Goal: Task Accomplishment & Management: Manage account settings

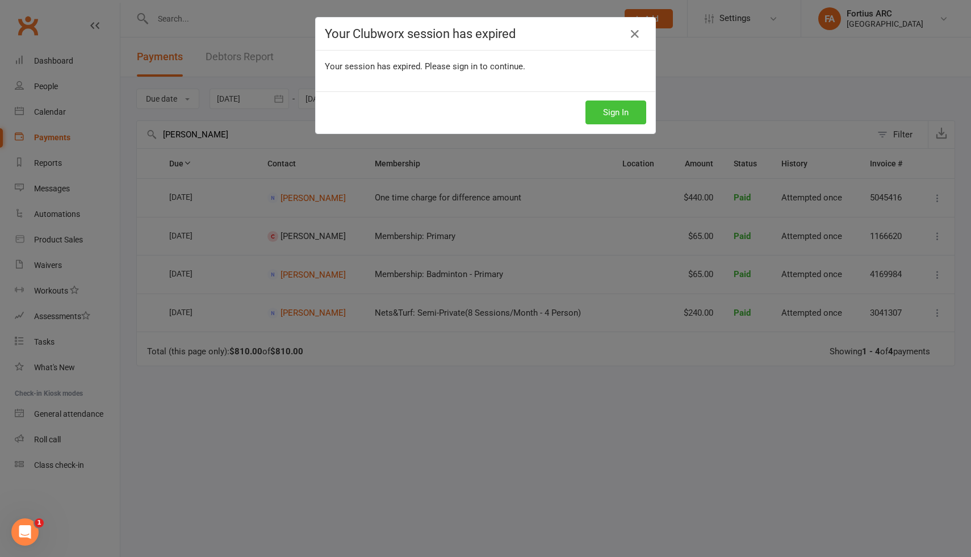
click at [599, 111] on button "Sign In" at bounding box center [615, 112] width 61 height 24
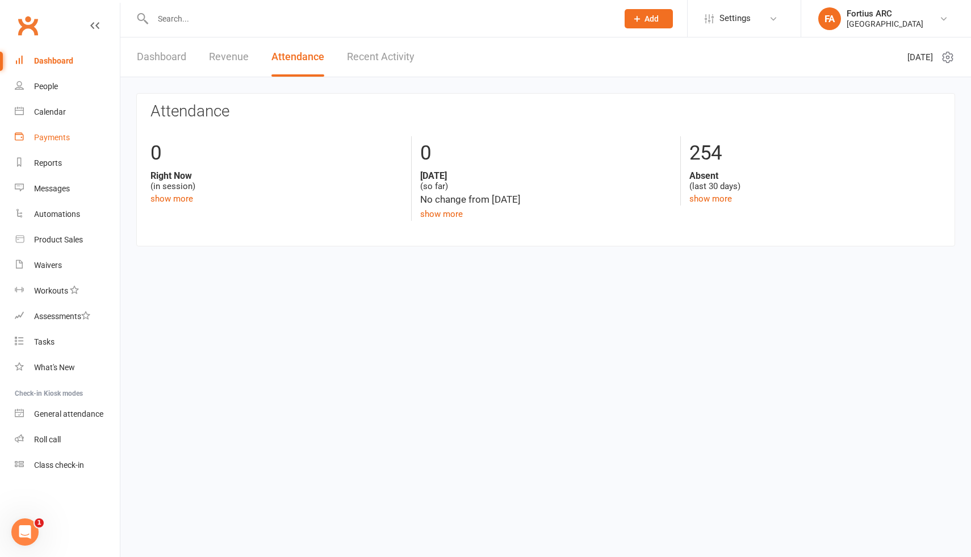
click at [62, 137] on div "Payments" at bounding box center [52, 137] width 36 height 9
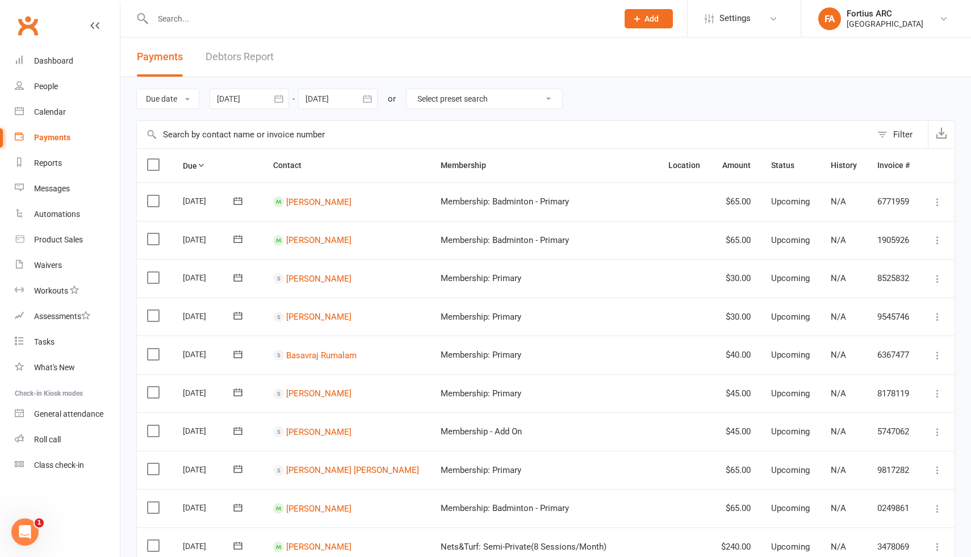
click at [270, 87] on div "Due date Due date Date paid Date failed [DATE] [DATE] Sun Mon Tue Wed Thu Fri S…" at bounding box center [545, 98] width 819 height 43
click at [266, 99] on div at bounding box center [248, 99] width 79 height 20
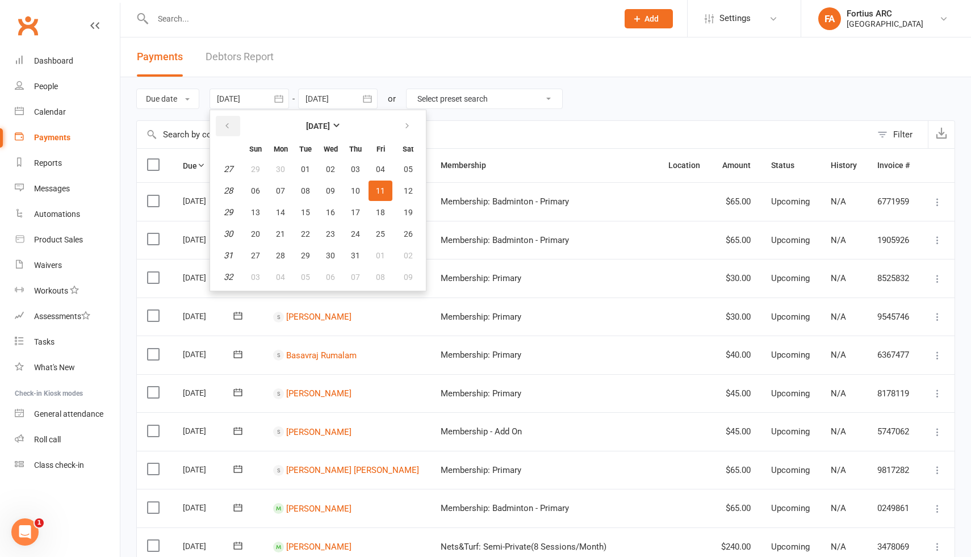
click at [231, 129] on icon "button" at bounding box center [227, 125] width 8 height 9
click at [351, 170] on button "01" at bounding box center [355, 169] width 24 height 20
type input "[DATE]"
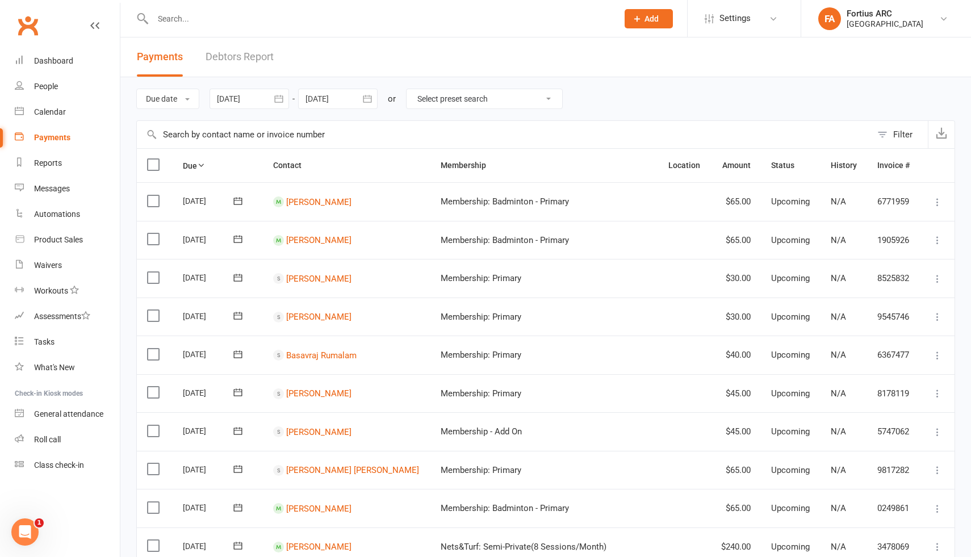
click at [273, 138] on input "text" at bounding box center [504, 134] width 735 height 27
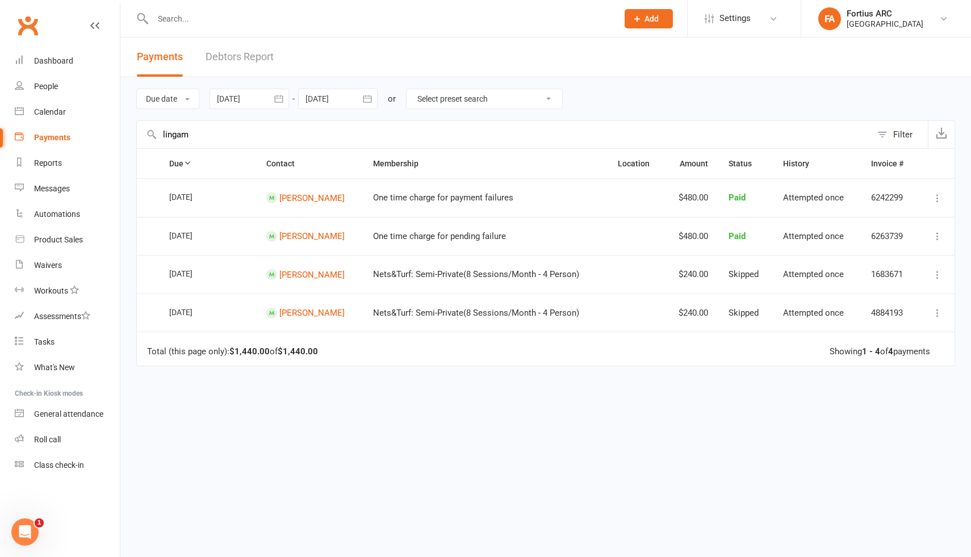
type input "lingam"
click at [282, 19] on input "text" at bounding box center [379, 19] width 460 height 16
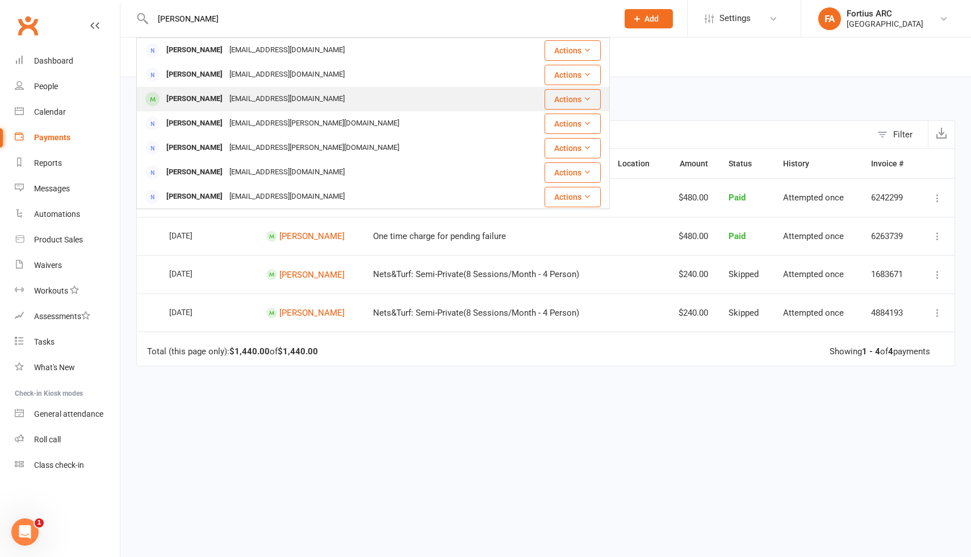
type input "[PERSON_NAME]"
click at [250, 98] on div "[EMAIL_ADDRESS][DOMAIN_NAME]" at bounding box center [287, 99] width 122 height 16
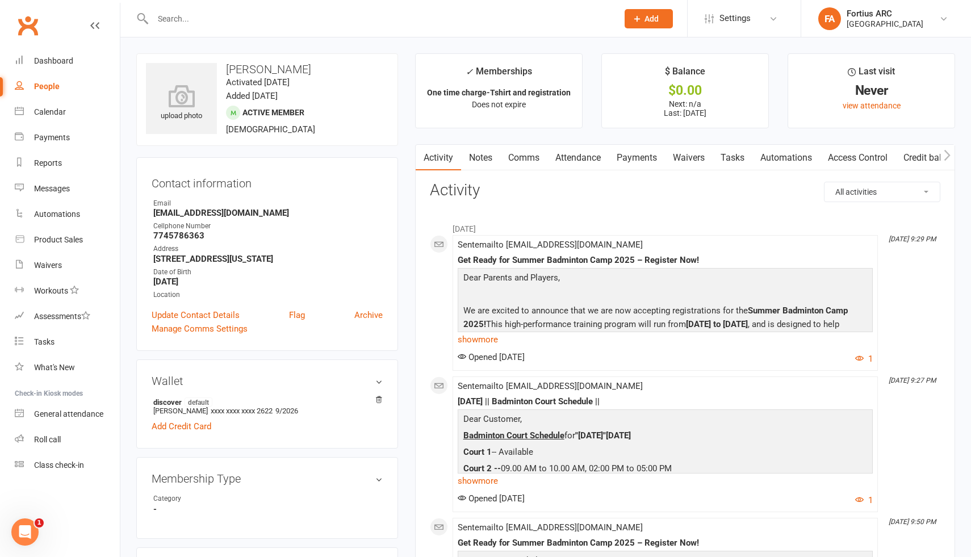
click at [631, 161] on link "Payments" at bounding box center [637, 158] width 56 height 26
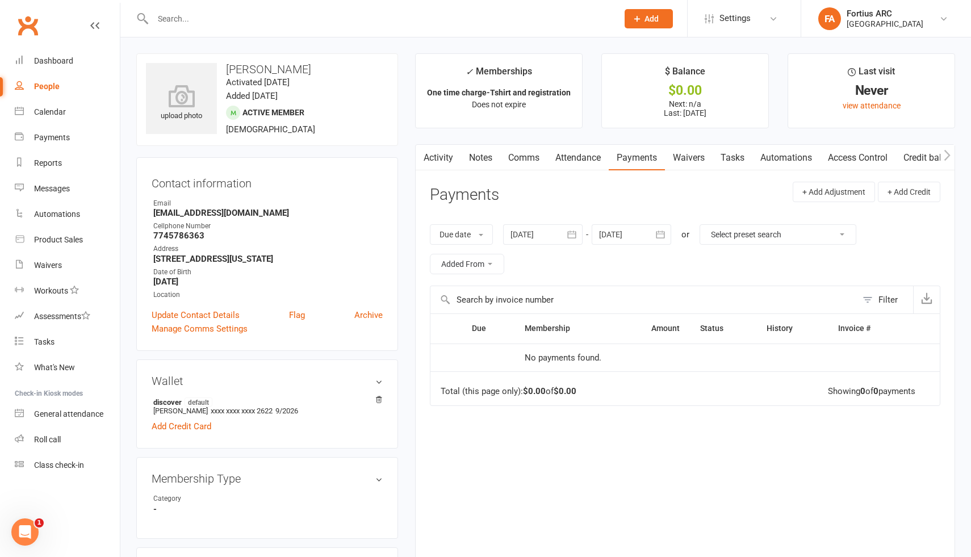
click at [528, 238] on div at bounding box center [542, 234] width 79 height 20
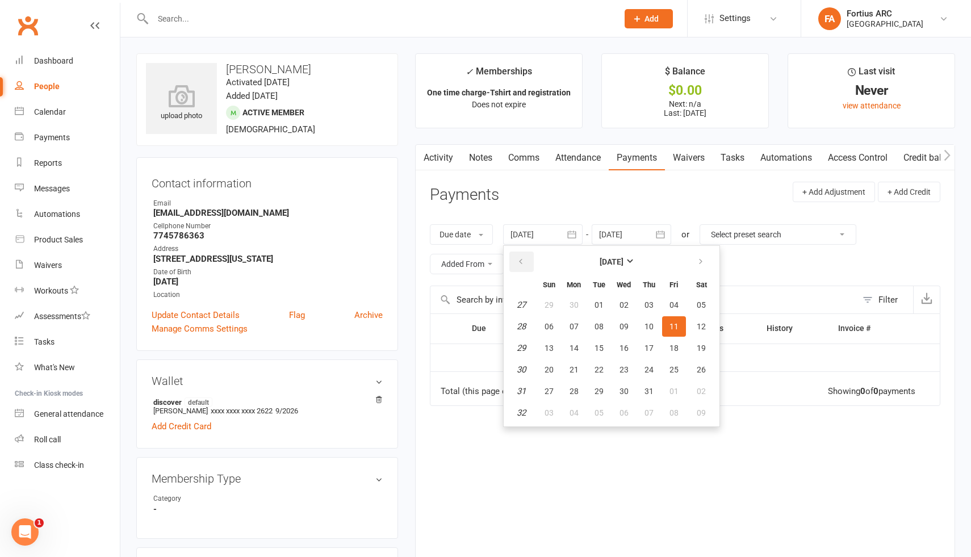
click at [525, 267] on button "button" at bounding box center [521, 261] width 24 height 20
click at [528, 267] on button "button" at bounding box center [521, 261] width 24 height 20
click at [603, 305] on span "01" at bounding box center [598, 304] width 9 height 9
type input "[DATE]"
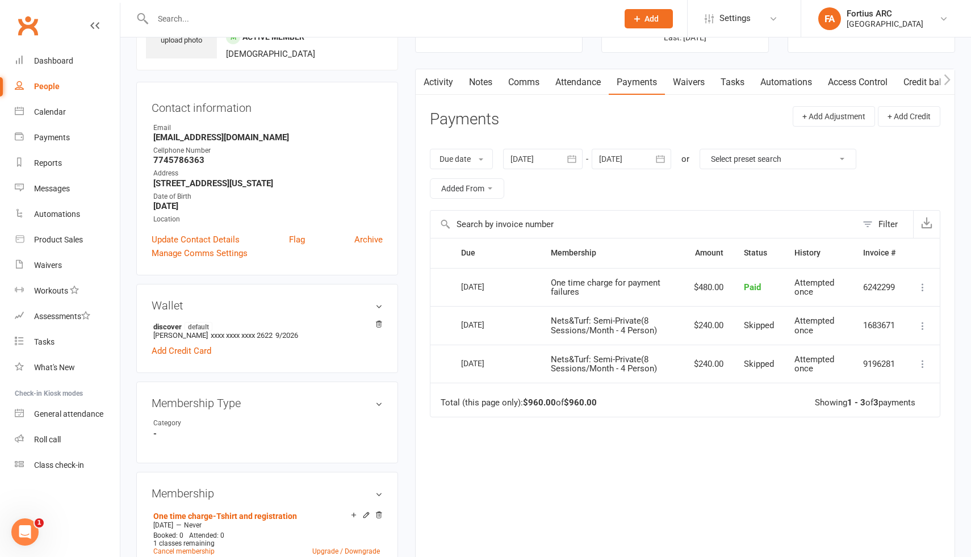
scroll to position [74, 0]
drag, startPoint x: 579, startPoint y: 295, endPoint x: 556, endPoint y: 279, distance: 28.5
click at [556, 279] on td "One time charge for payment failures" at bounding box center [611, 288] width 143 height 39
click at [649, 299] on td "One time charge for payment failures" at bounding box center [611, 288] width 143 height 39
click at [752, 290] on span "Paid" at bounding box center [752, 288] width 17 height 10
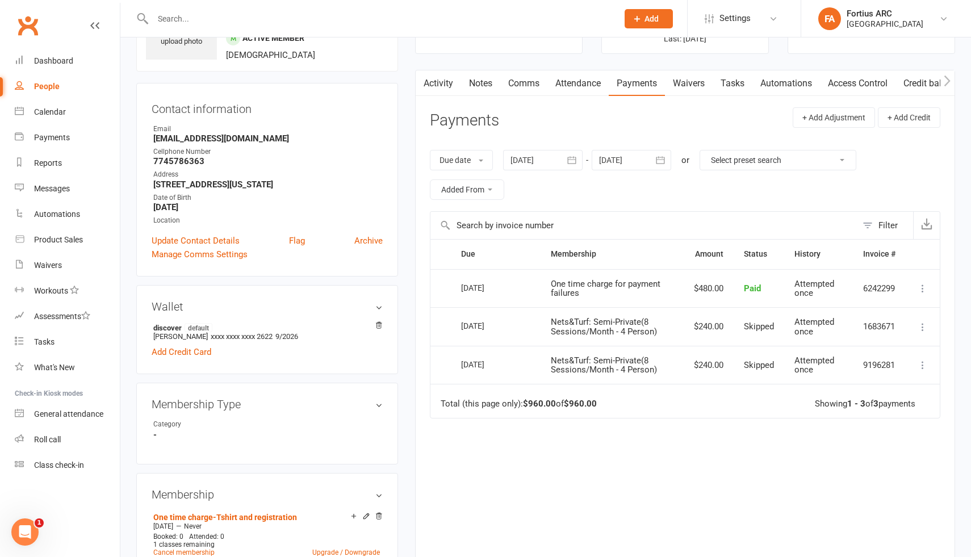
click at [752, 290] on span "Paid" at bounding box center [752, 288] width 17 height 10
drag, startPoint x: 774, startPoint y: 371, endPoint x: 754, endPoint y: 299, distance: 74.8
click at [754, 299] on table "Due Contact Membership Amount Status History Invoice # Select this [DATE] [PERS…" at bounding box center [685, 328] width 510 height 179
click at [698, 372] on td "$240.00" at bounding box center [709, 365] width 50 height 39
click at [711, 400] on td "Total (this page only): $960.00 of $960.00 Showing 1 - 3 of 3 payments" at bounding box center [684, 401] width 509 height 34
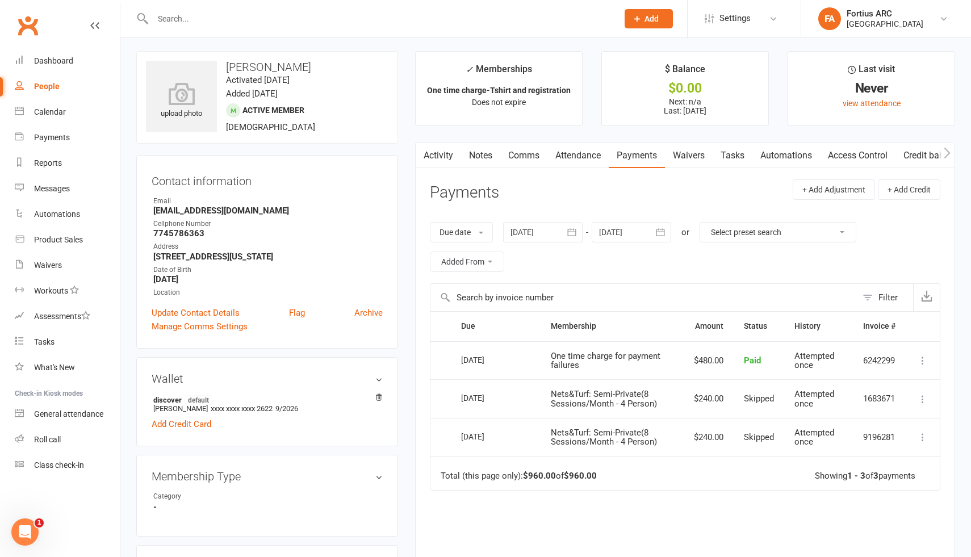
scroll to position [0, 0]
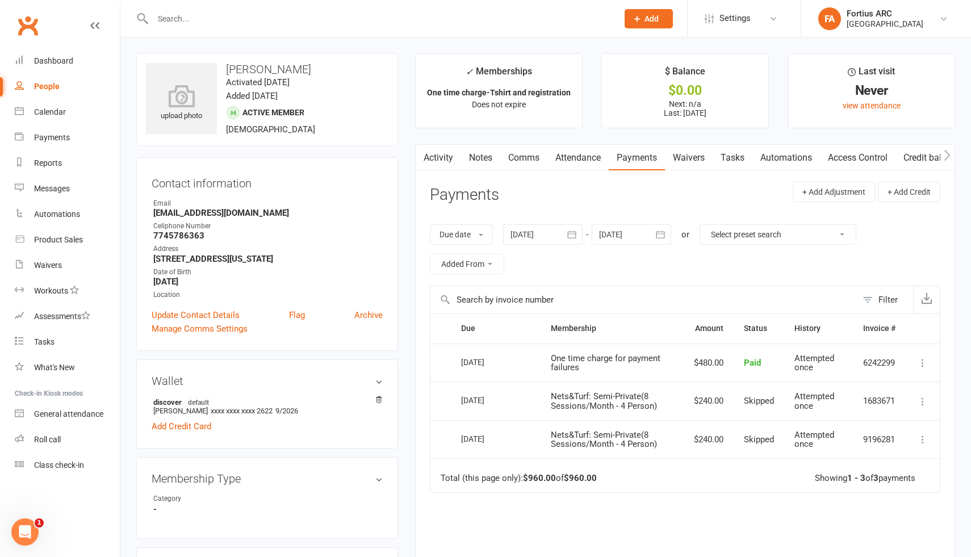
click at [686, 160] on link "Waivers" at bounding box center [689, 158] width 48 height 26
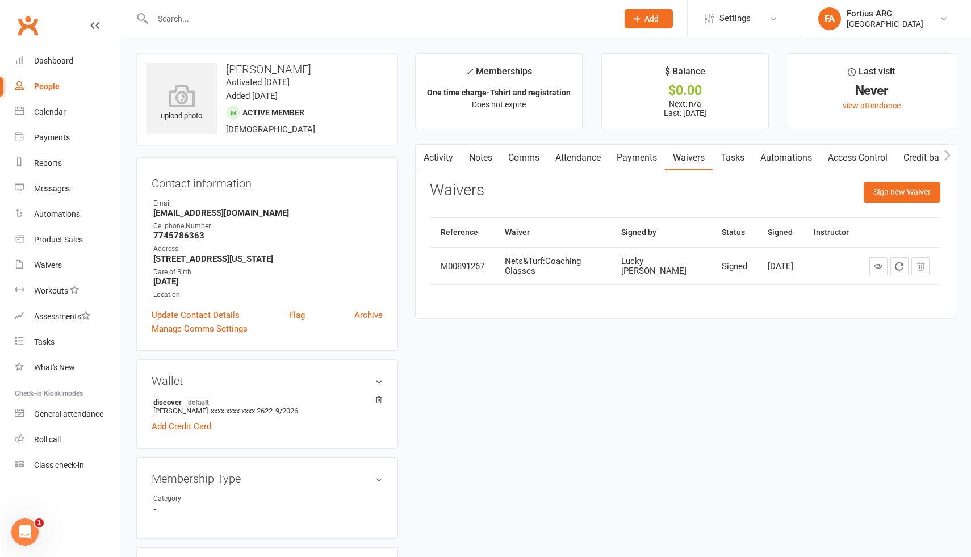
click at [637, 157] on link "Payments" at bounding box center [637, 158] width 56 height 26
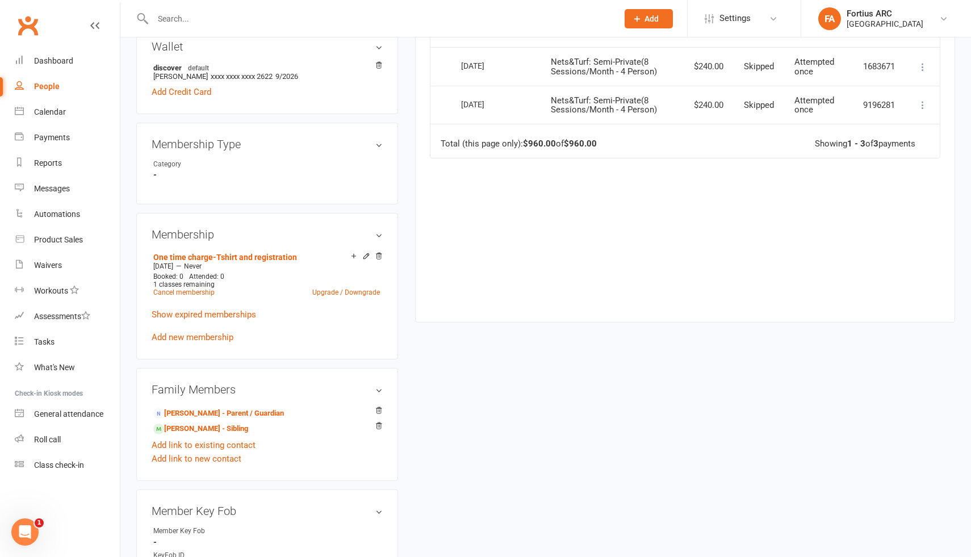
scroll to position [337, 0]
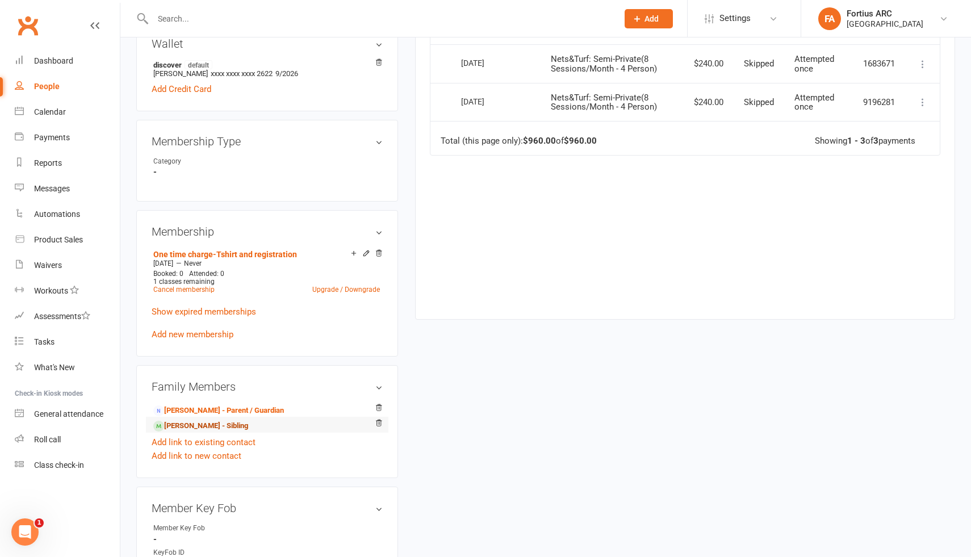
click at [233, 425] on link "[PERSON_NAME] - Sibling" at bounding box center [200, 426] width 95 height 12
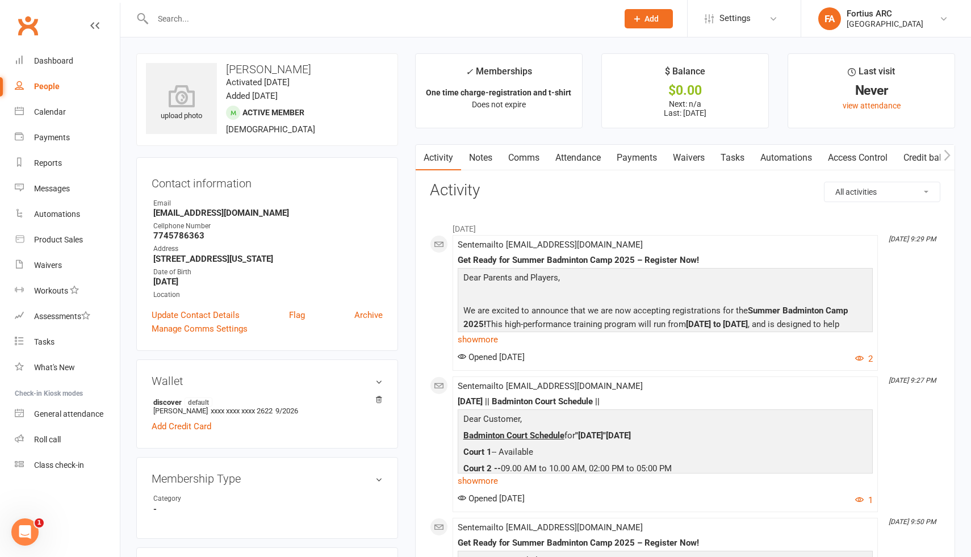
click at [652, 152] on link "Payments" at bounding box center [637, 158] width 56 height 26
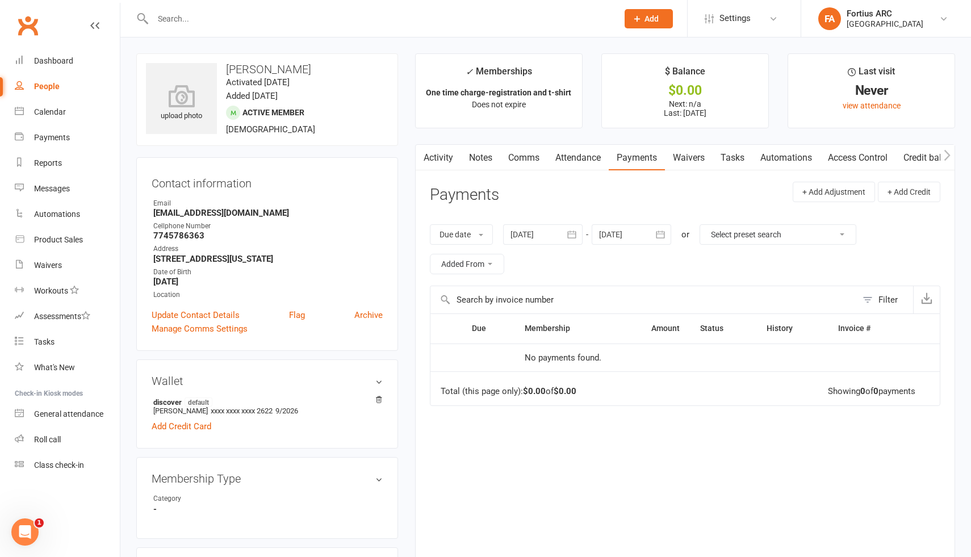
click at [535, 224] on div at bounding box center [542, 234] width 79 height 20
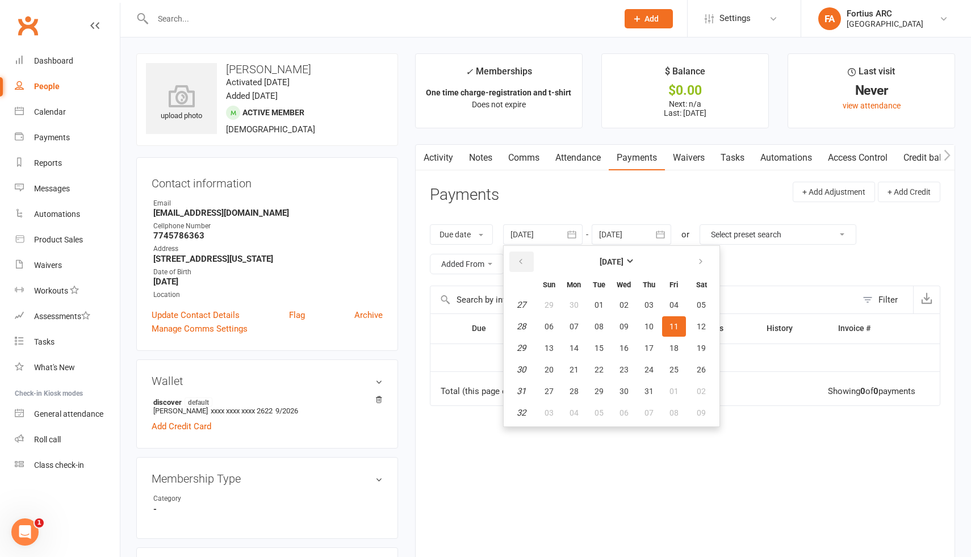
click at [524, 258] on icon "button" at bounding box center [521, 261] width 8 height 9
click at [645, 305] on button "01" at bounding box center [649, 305] width 24 height 20
type input "[DATE]"
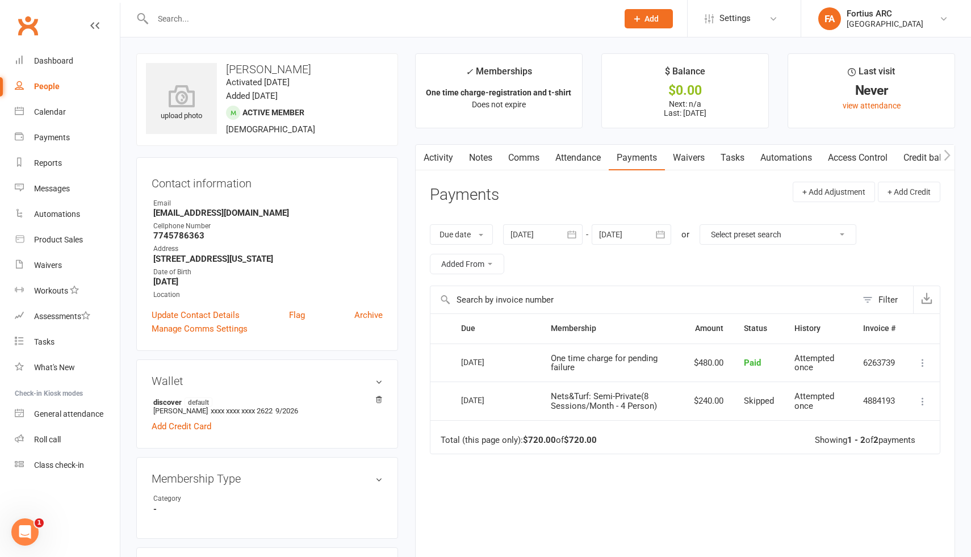
click at [663, 237] on icon "button" at bounding box center [660, 234] width 11 height 11
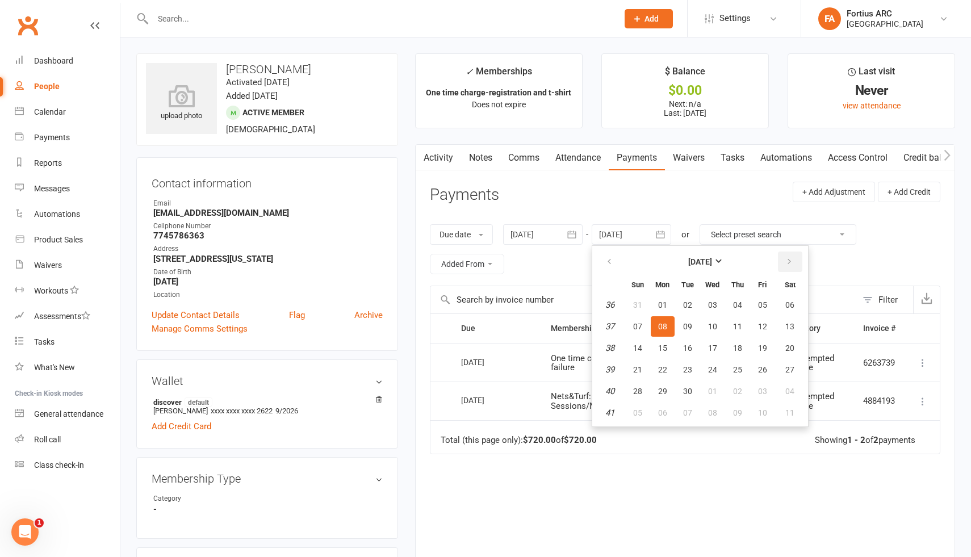
click at [790, 263] on icon "button" at bounding box center [789, 261] width 8 height 9
click at [790, 311] on button "01" at bounding box center [789, 305] width 29 height 20
type input "[DATE]"
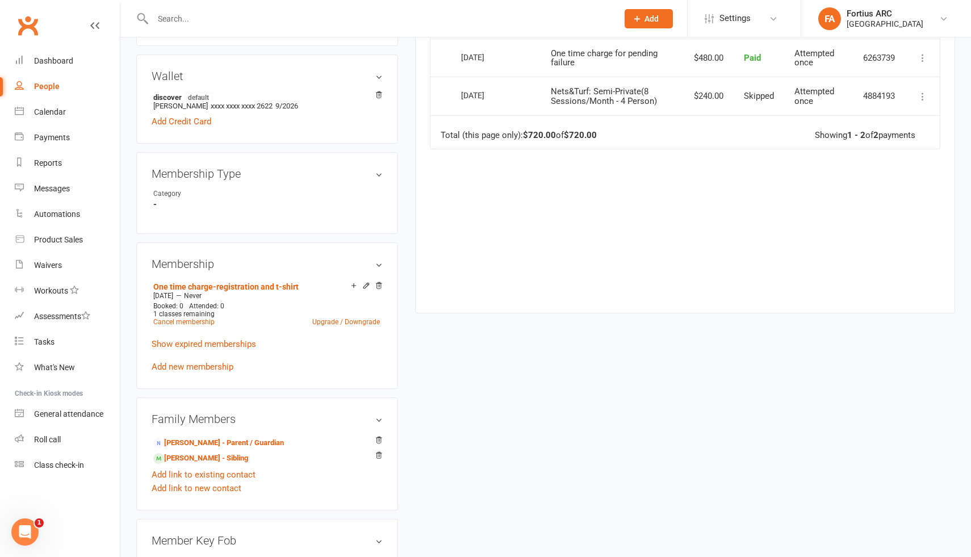
scroll to position [328, 0]
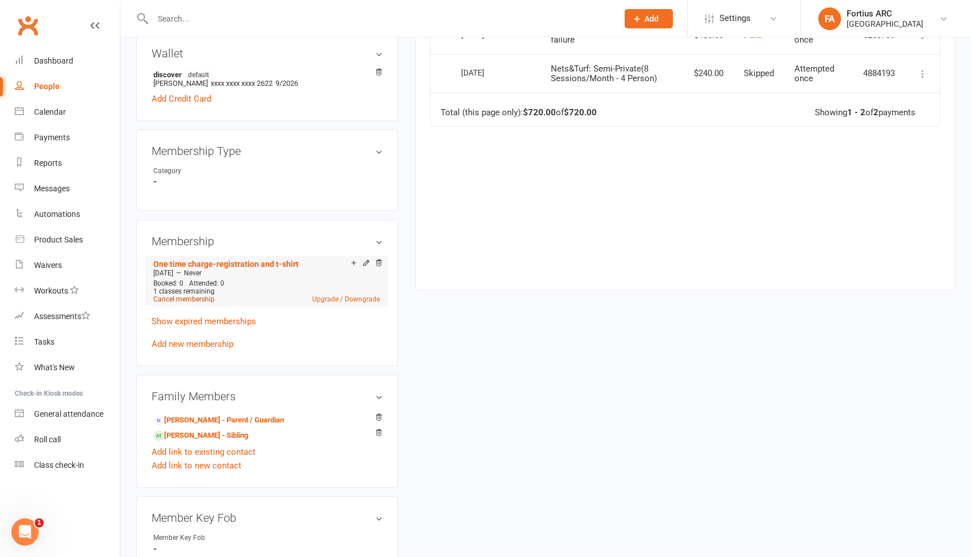
click at [202, 297] on link "Cancel membership" at bounding box center [183, 299] width 61 height 8
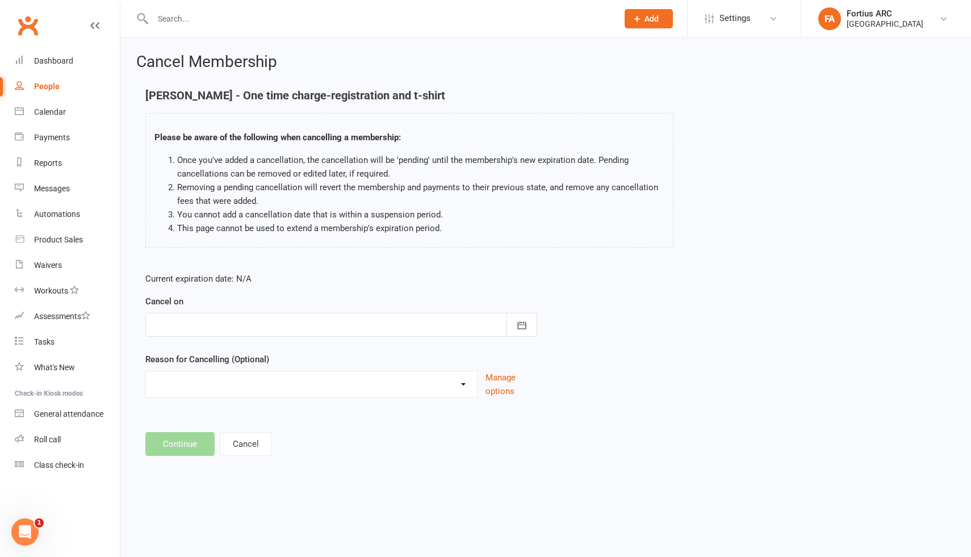
click at [694, 163] on div "[PERSON_NAME] - One time charge-registration and t-shirt Please be aware of the…" at bounding box center [545, 176] width 817 height 174
click at [293, 327] on div at bounding box center [341, 325] width 392 height 24
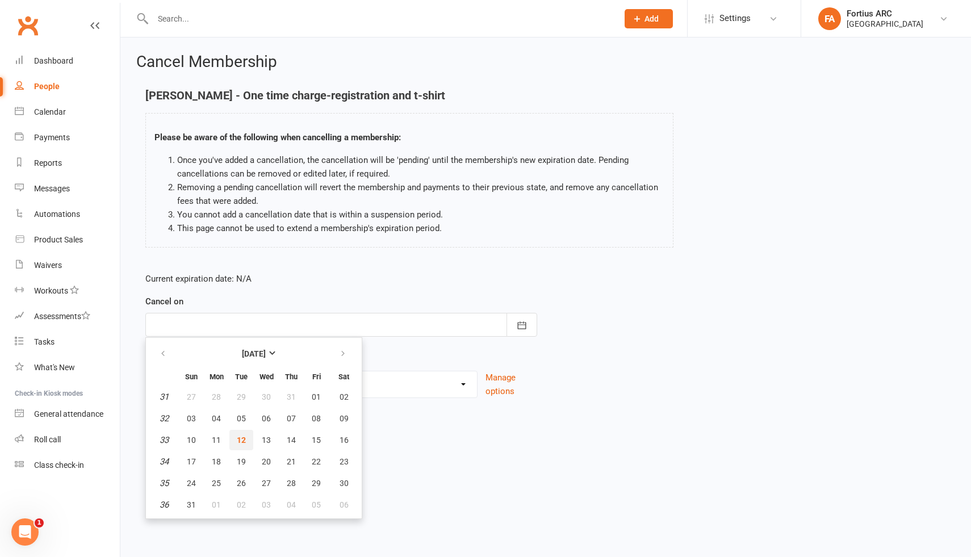
click at [241, 441] on span "12" at bounding box center [241, 439] width 9 height 9
type input "[DATE]"
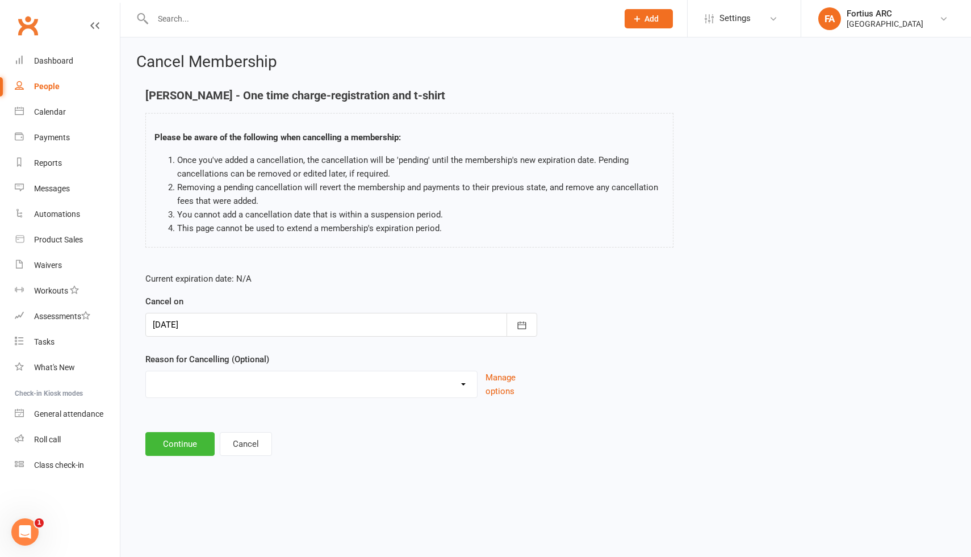
click at [216, 380] on select "Annual Membership - No longer available after [DATE] Coach Requested to cancel …" at bounding box center [311, 382] width 331 height 23
select select "6"
click at [179, 449] on button "Continue" at bounding box center [179, 444] width 69 height 24
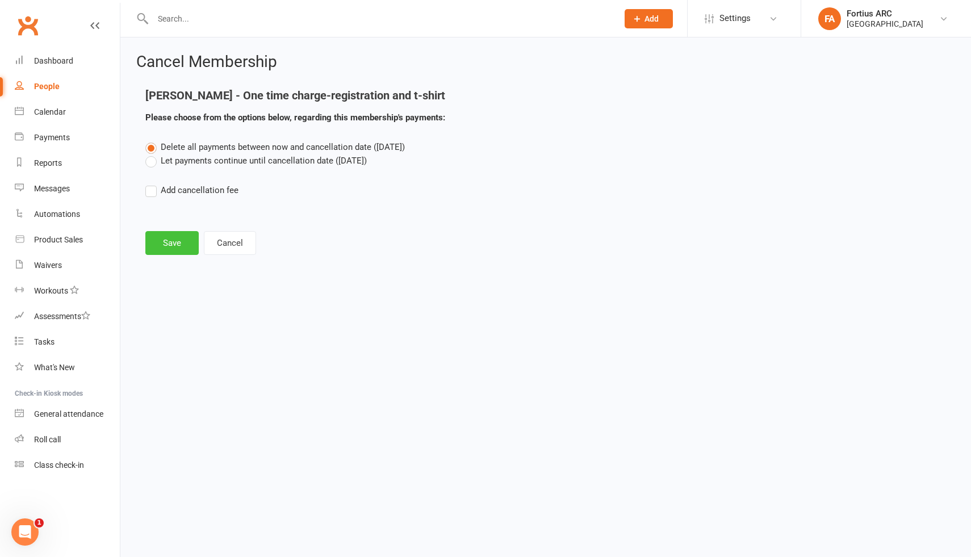
click at [183, 243] on button "Save" at bounding box center [171, 243] width 53 height 24
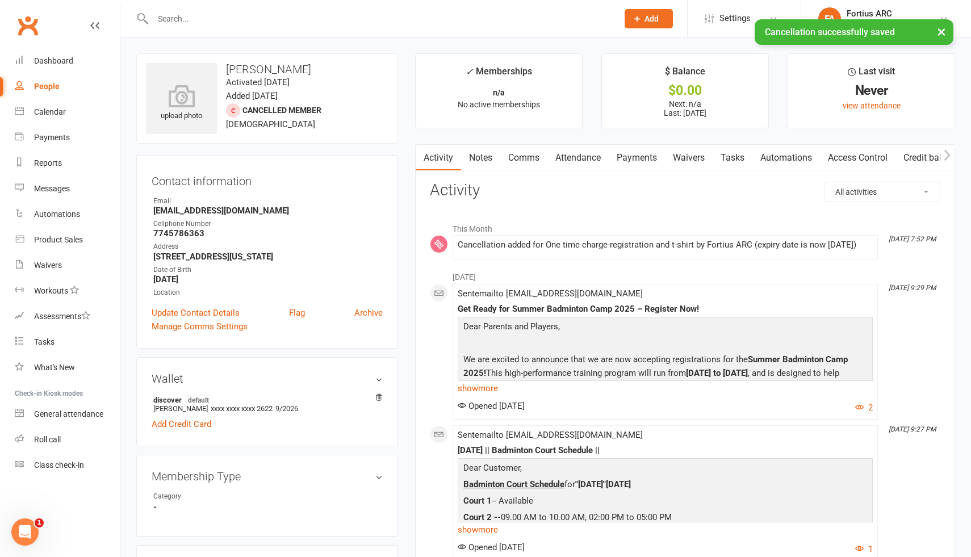
click at [318, 12] on input "text" at bounding box center [379, 19] width 460 height 16
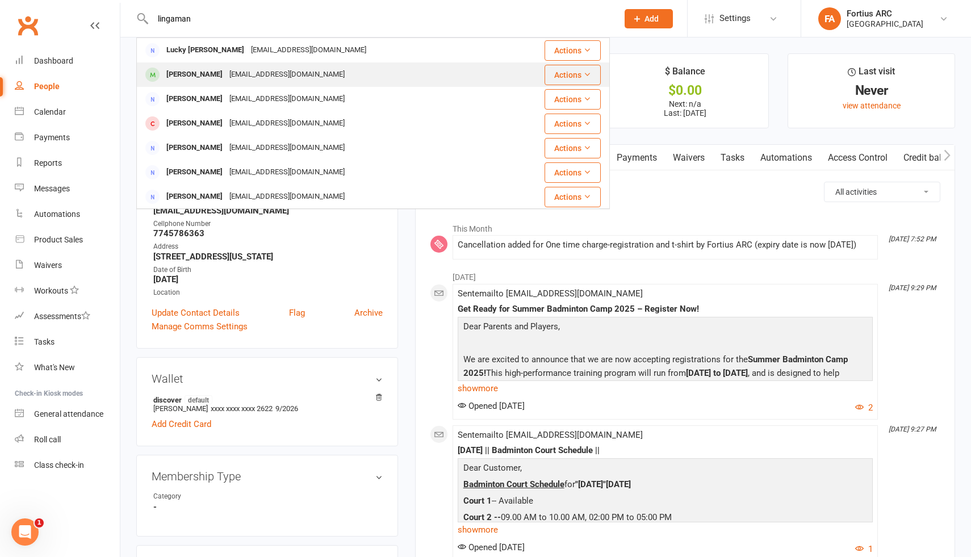
type input "lingaman"
click at [240, 76] on div "[EMAIL_ADDRESS][DOMAIN_NAME]" at bounding box center [287, 74] width 122 height 16
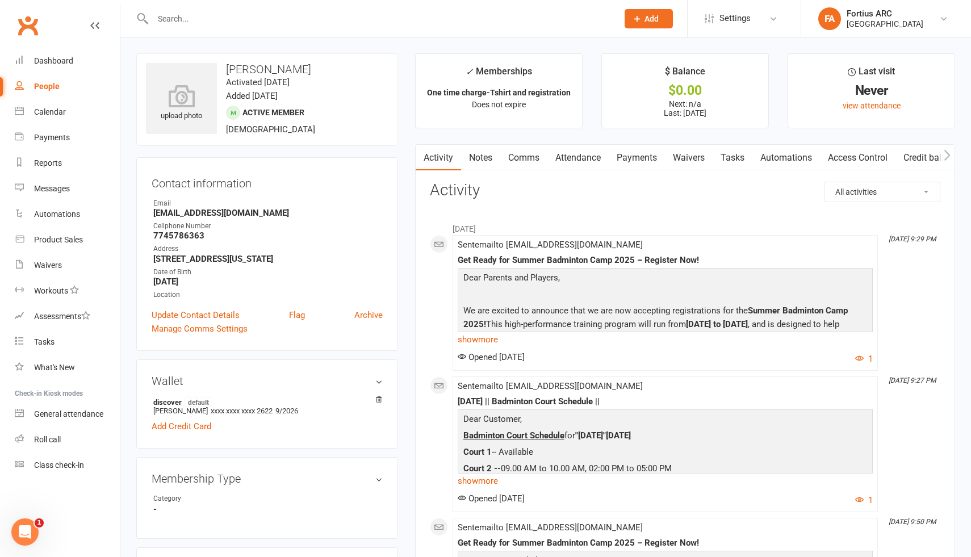
click at [634, 159] on link "Payments" at bounding box center [637, 158] width 56 height 26
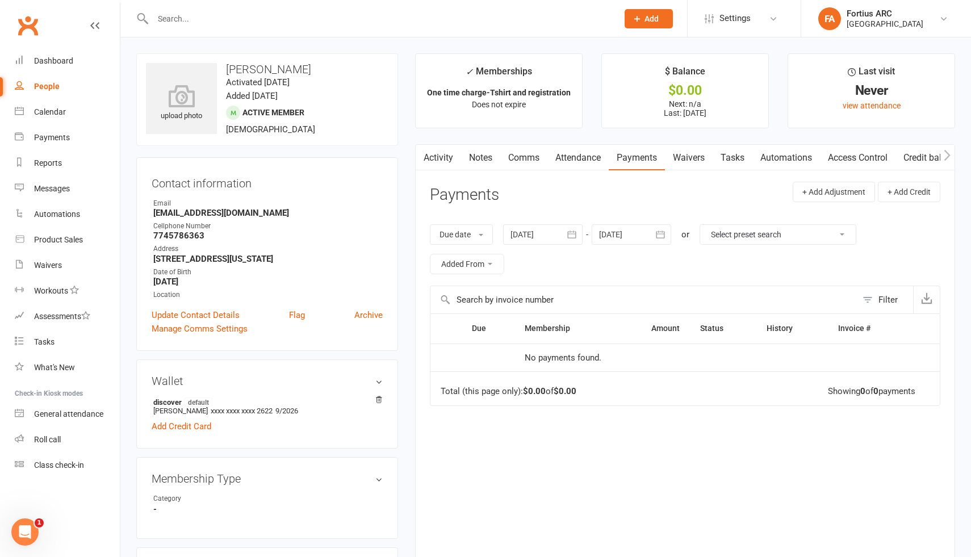
click at [543, 238] on div at bounding box center [542, 234] width 79 height 20
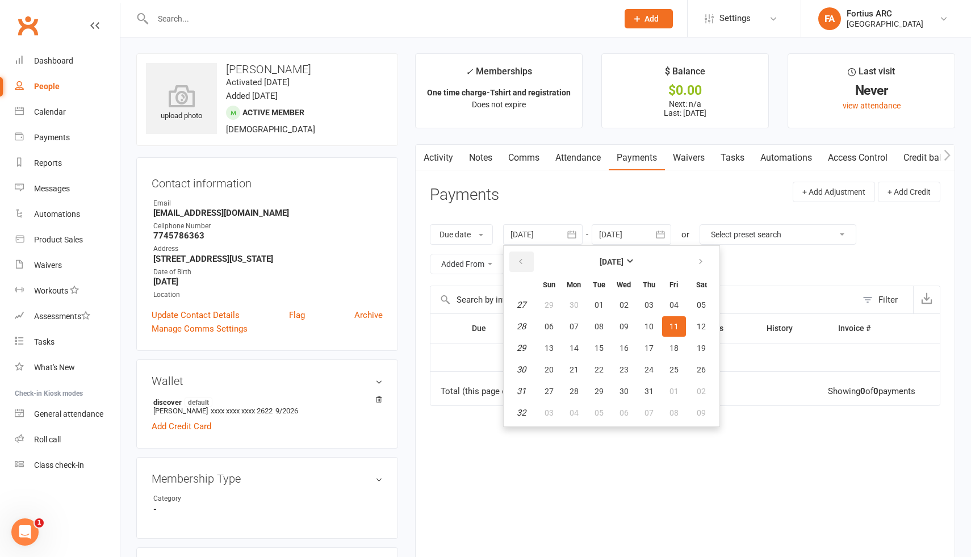
click at [523, 259] on icon "button" at bounding box center [521, 261] width 8 height 9
click at [602, 303] on span "01" at bounding box center [598, 304] width 9 height 9
type input "[DATE]"
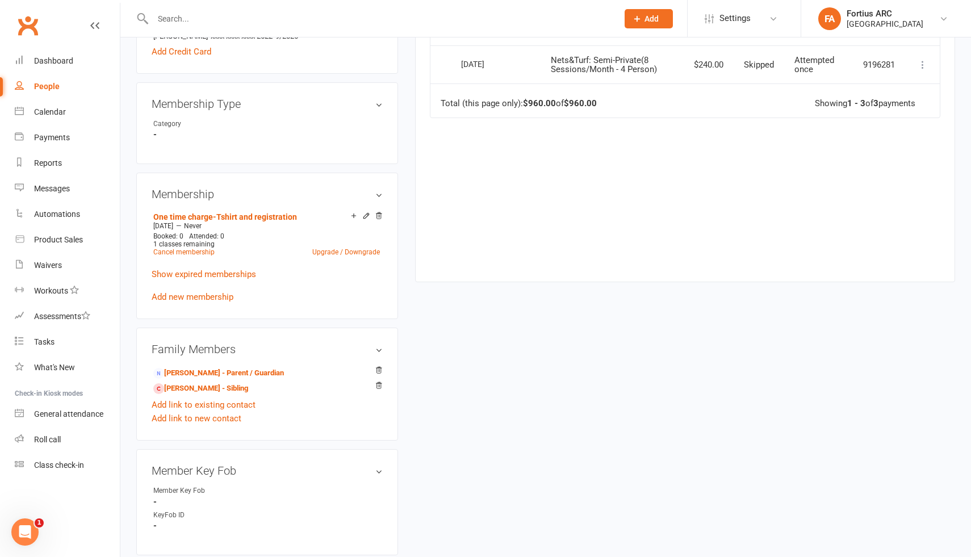
scroll to position [370, 0]
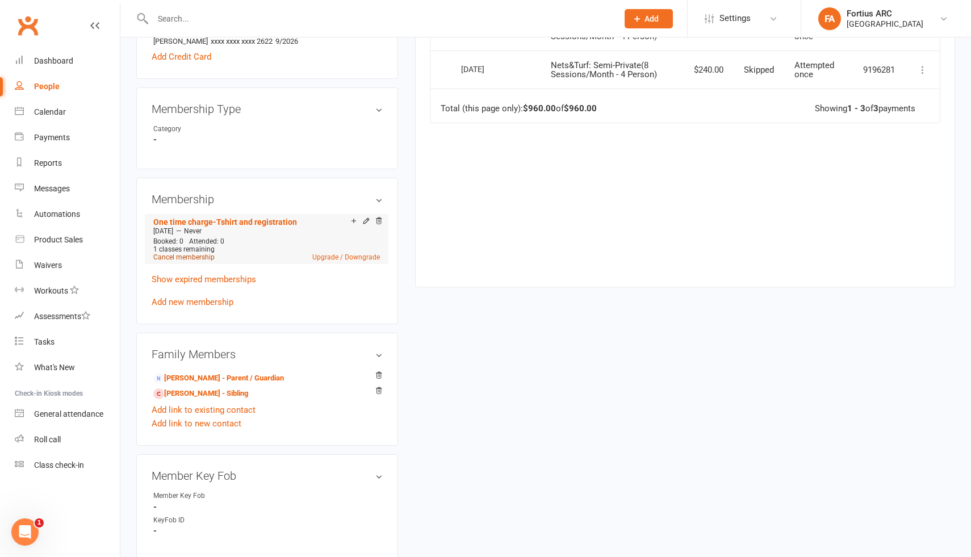
click at [209, 257] on link "Cancel membership" at bounding box center [183, 257] width 61 height 8
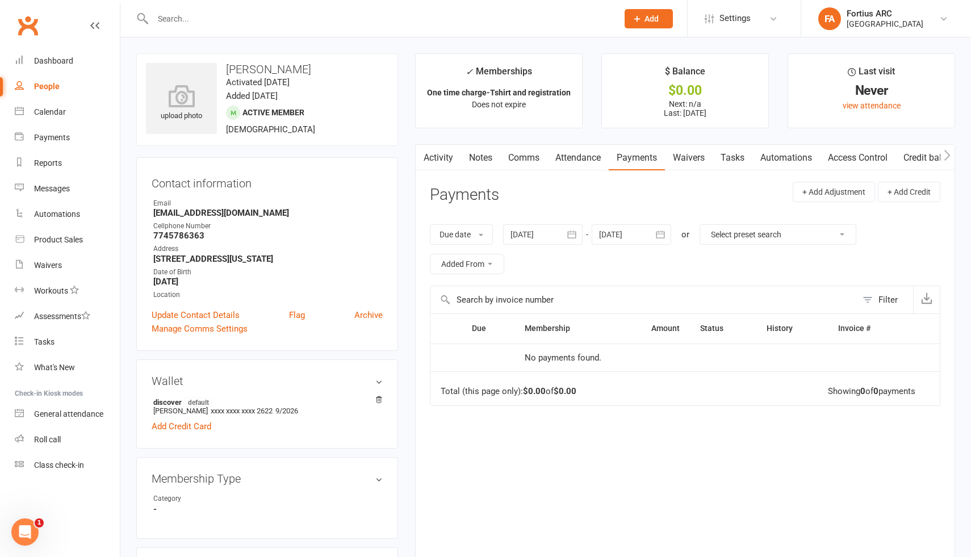
scroll to position [4, 0]
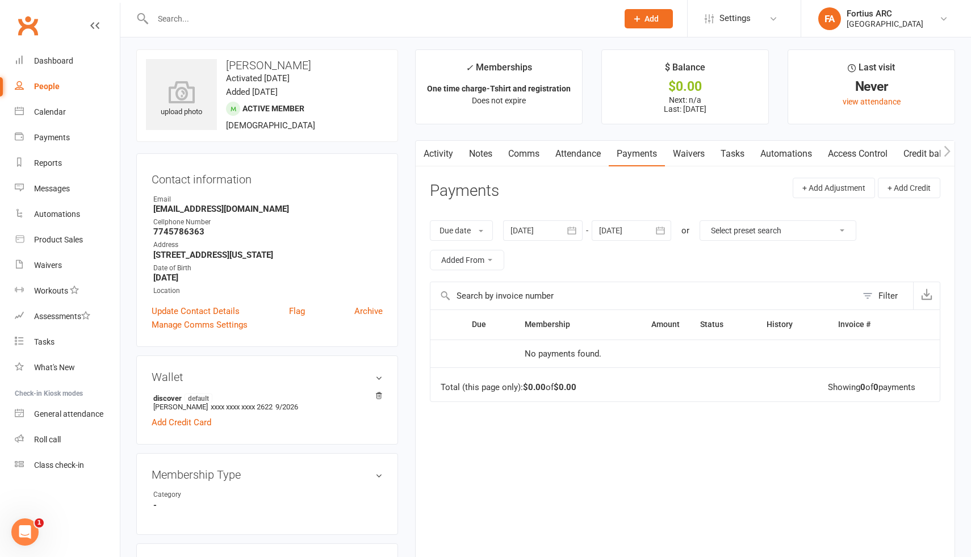
click at [693, 153] on link "Waivers" at bounding box center [689, 154] width 48 height 26
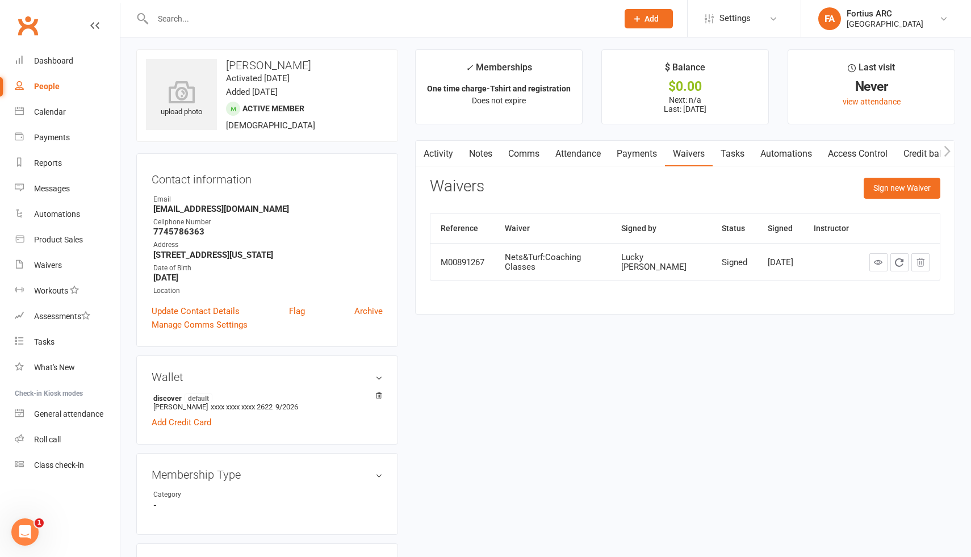
click at [635, 161] on link "Payments" at bounding box center [637, 154] width 56 height 26
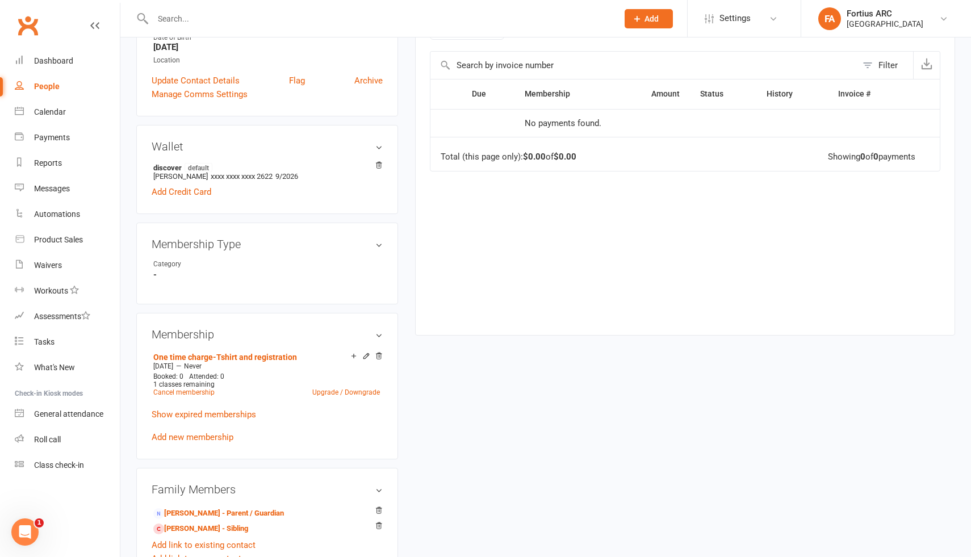
scroll to position [344, 0]
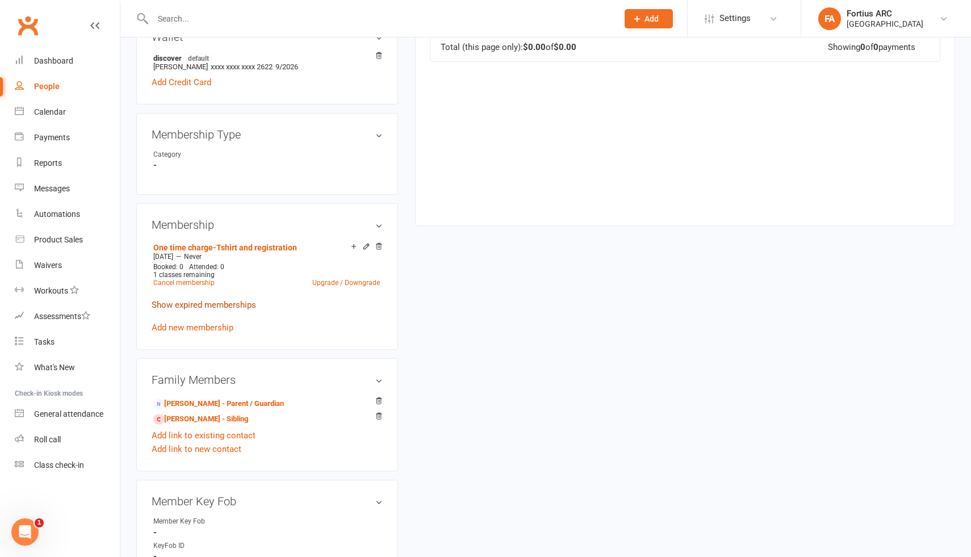
click at [202, 301] on link "Show expired memberships" at bounding box center [204, 305] width 104 height 10
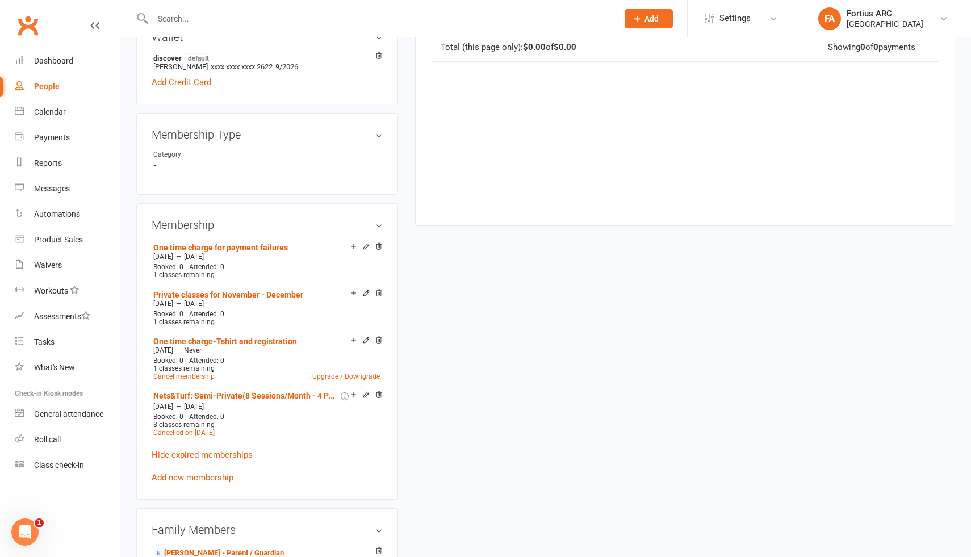
click at [445, 313] on div "upload photo [PERSON_NAME] Activated [DATE] Added [DATE] Active member [DEMOGRA…" at bounding box center [546, 446] width 836 height 1475
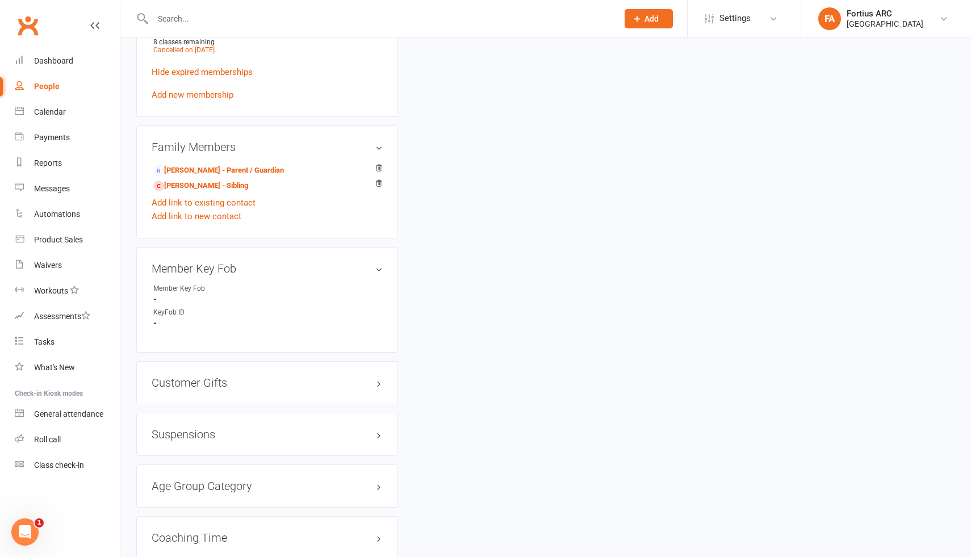
scroll to position [713, 0]
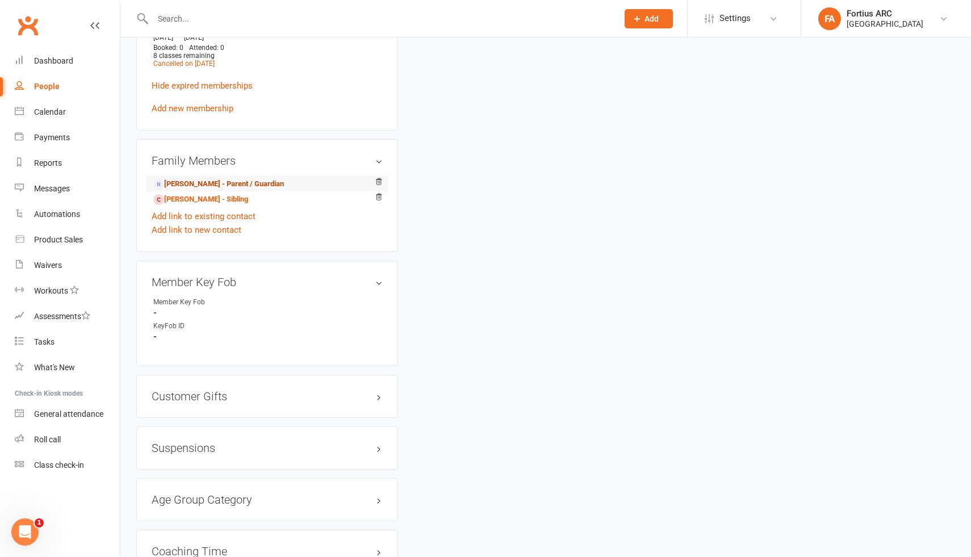
click at [221, 178] on link "[PERSON_NAME] - Parent / Guardian" at bounding box center [218, 184] width 131 height 12
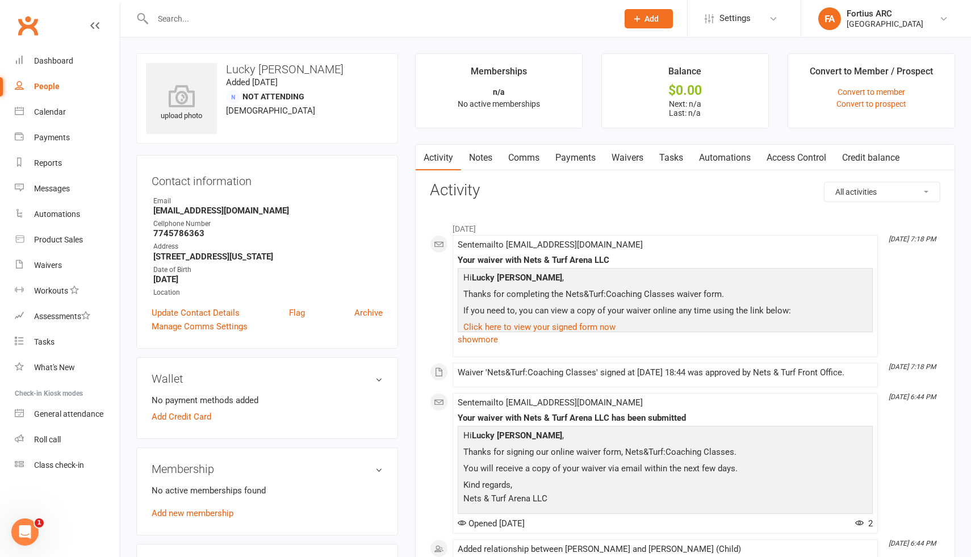
click at [263, 23] on input "text" at bounding box center [379, 19] width 460 height 16
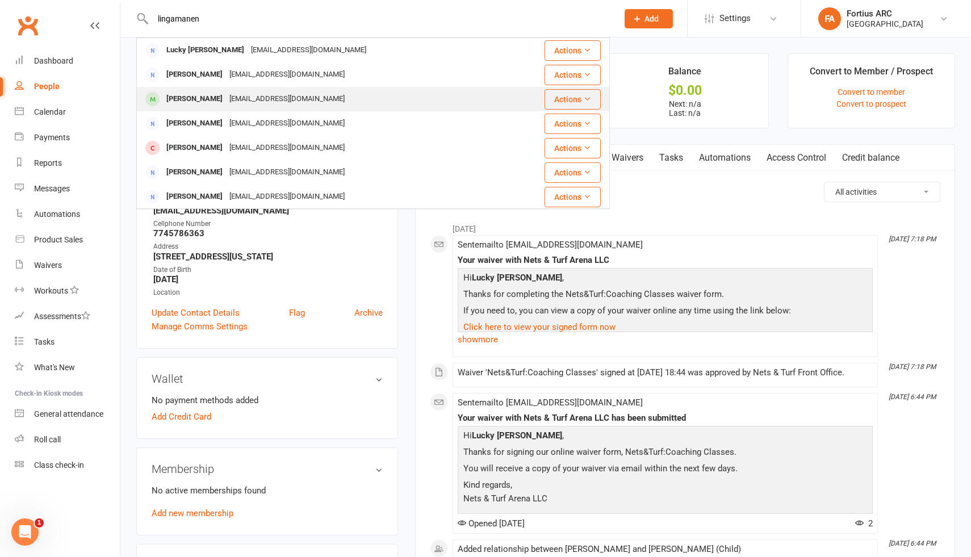
type input "lingamanen"
click at [225, 95] on div "[PERSON_NAME]" at bounding box center [194, 99] width 63 height 16
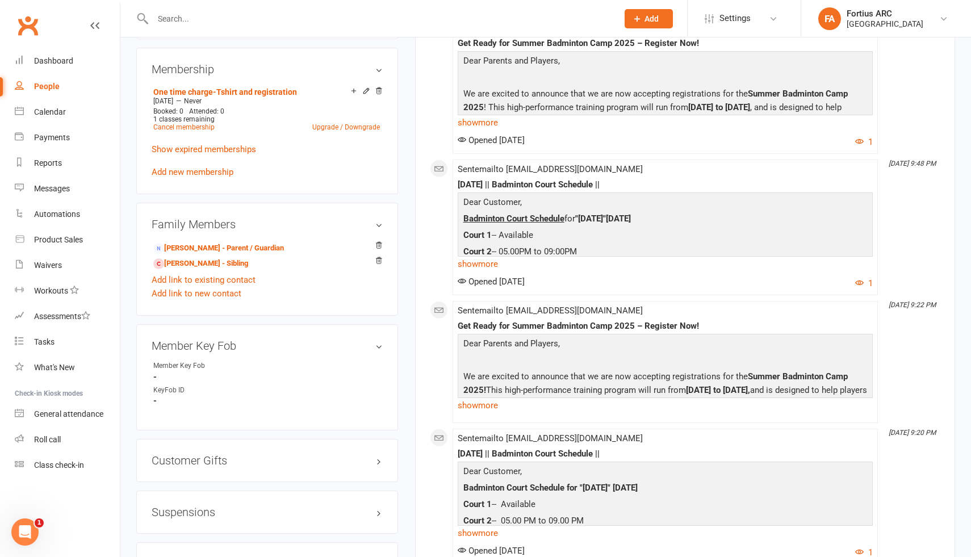
scroll to position [481, 0]
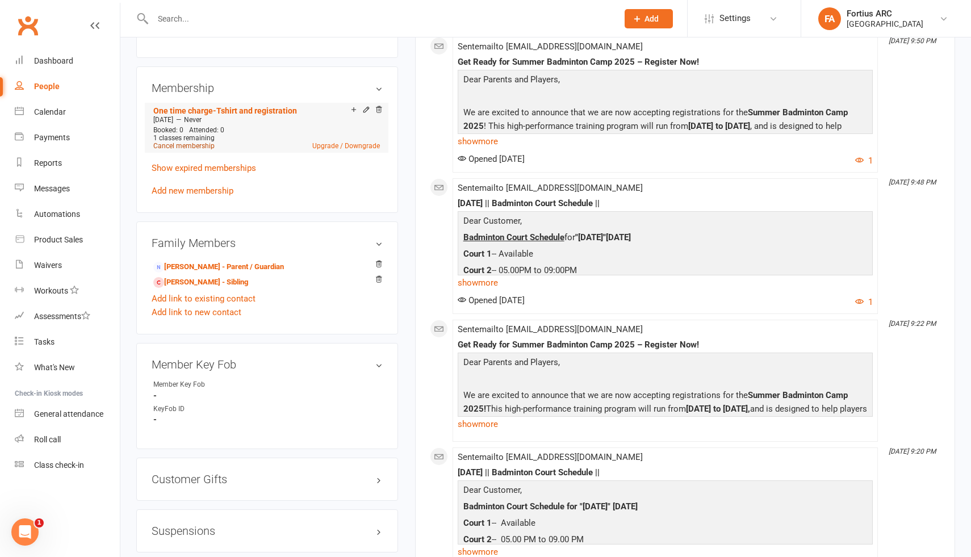
click at [198, 145] on link "Cancel membership" at bounding box center [183, 146] width 61 height 8
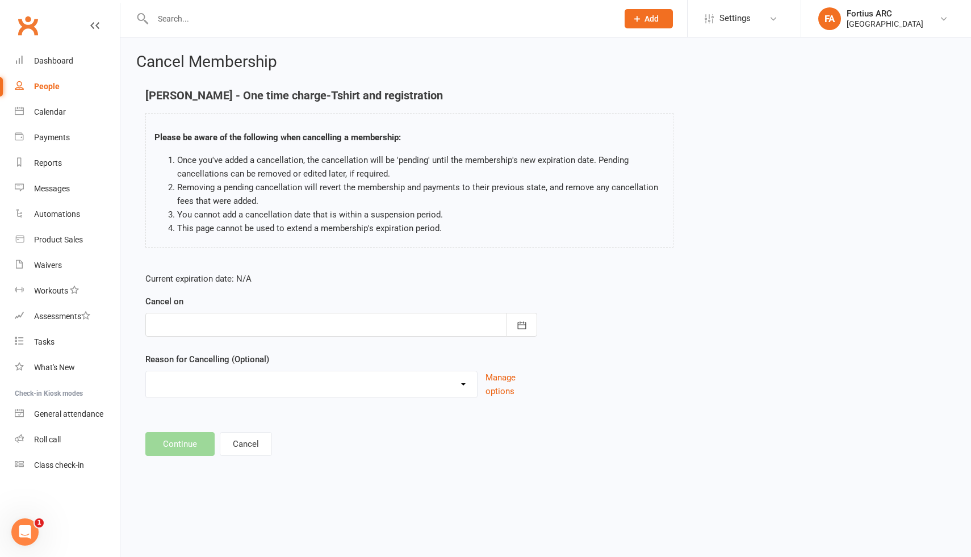
click at [182, 320] on div at bounding box center [341, 325] width 392 height 24
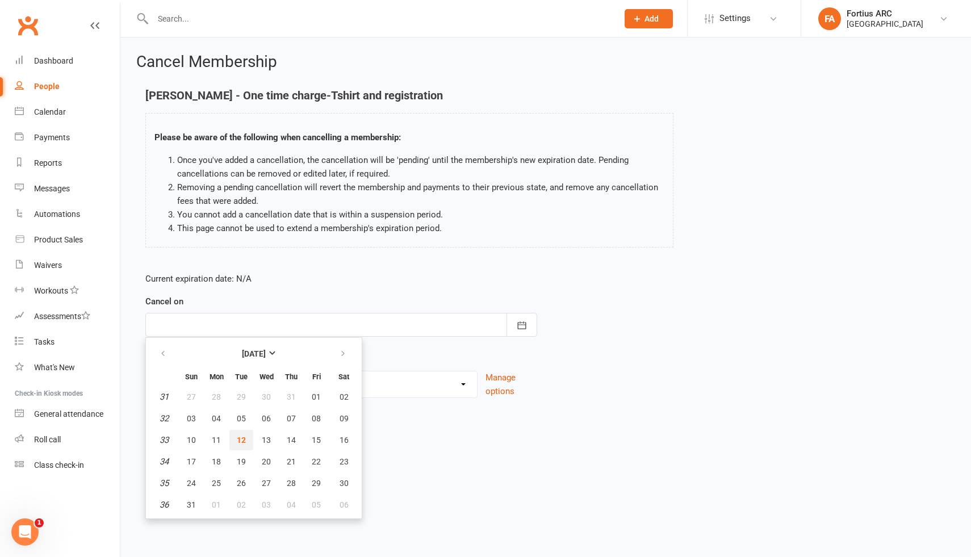
click at [246, 441] on button "12" at bounding box center [241, 440] width 24 height 20
type input "[DATE]"
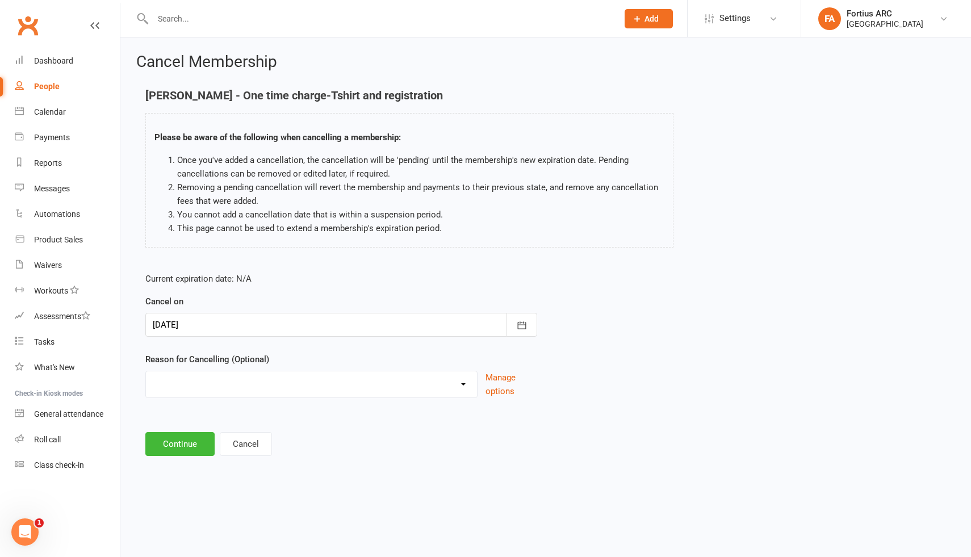
click at [221, 388] on select "Annual Membership - No longer available after [DATE] Coach Requested to cancel …" at bounding box center [311, 382] width 331 height 23
select select "6"
click at [183, 451] on button "Continue" at bounding box center [179, 444] width 69 height 24
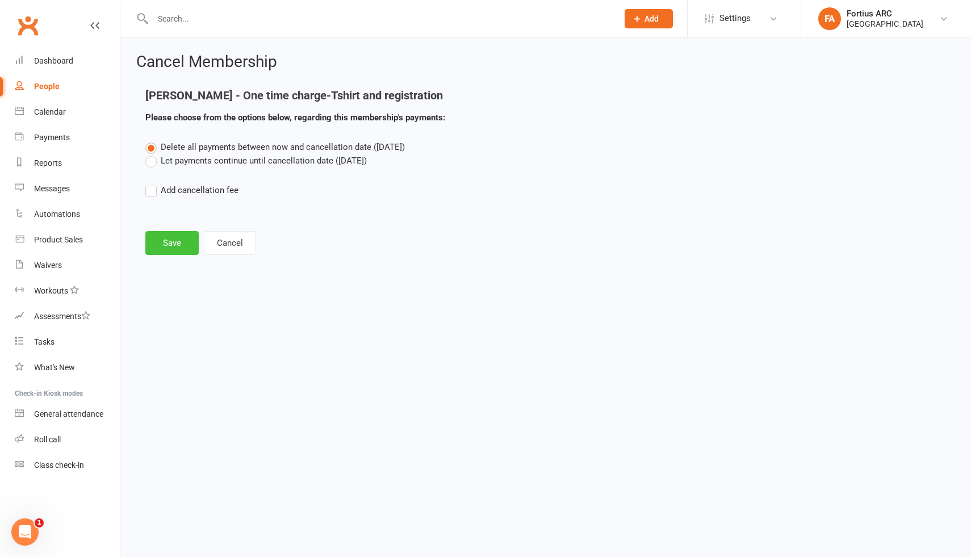
click at [182, 246] on button "Save" at bounding box center [171, 243] width 53 height 24
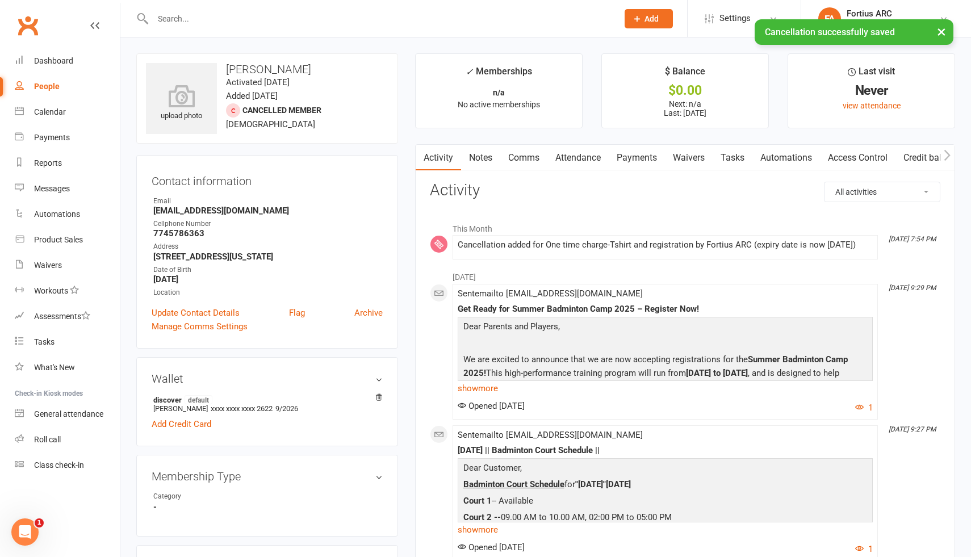
click at [204, 19] on div "× Cancellation successfully saved" at bounding box center [478, 19] width 956 height 0
click at [195, 14] on input "text" at bounding box center [379, 19] width 460 height 16
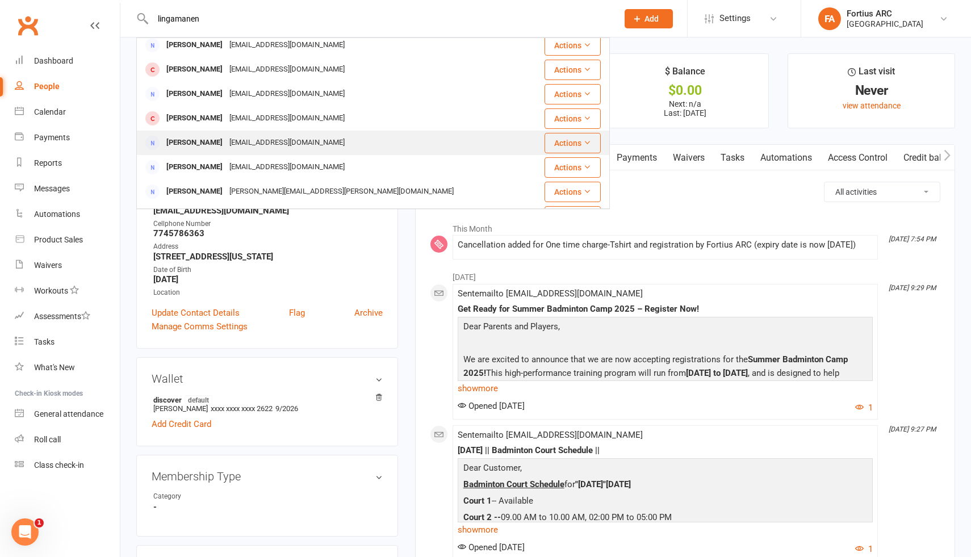
scroll to position [33, 0]
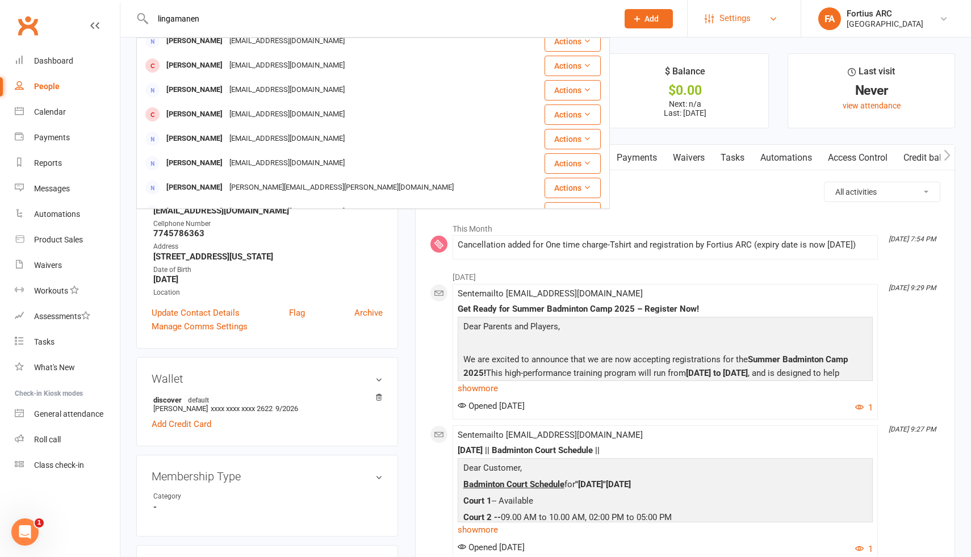
type input "lingamanen"
click at [643, 160] on link "Payments" at bounding box center [637, 158] width 56 height 26
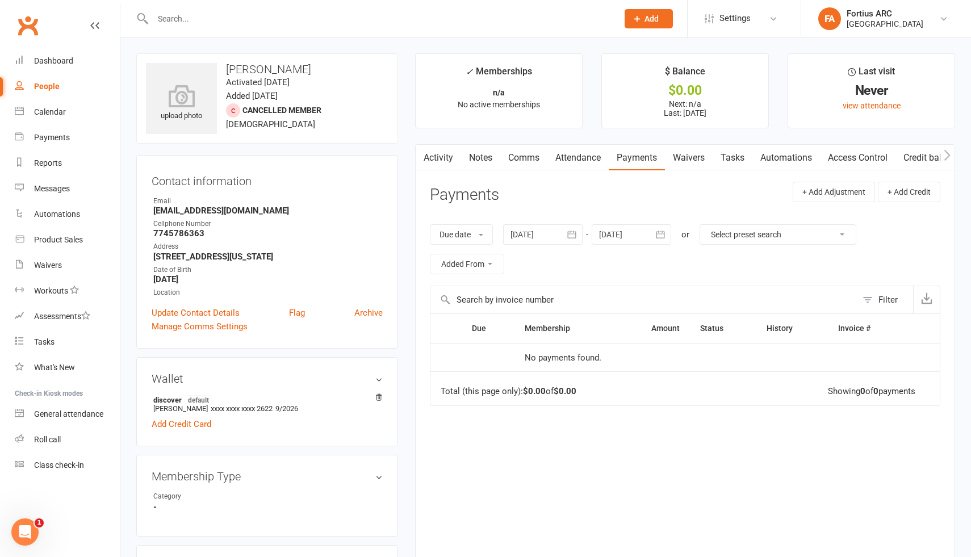
click at [634, 158] on link "Payments" at bounding box center [637, 158] width 56 height 26
click at [523, 237] on div at bounding box center [542, 234] width 79 height 20
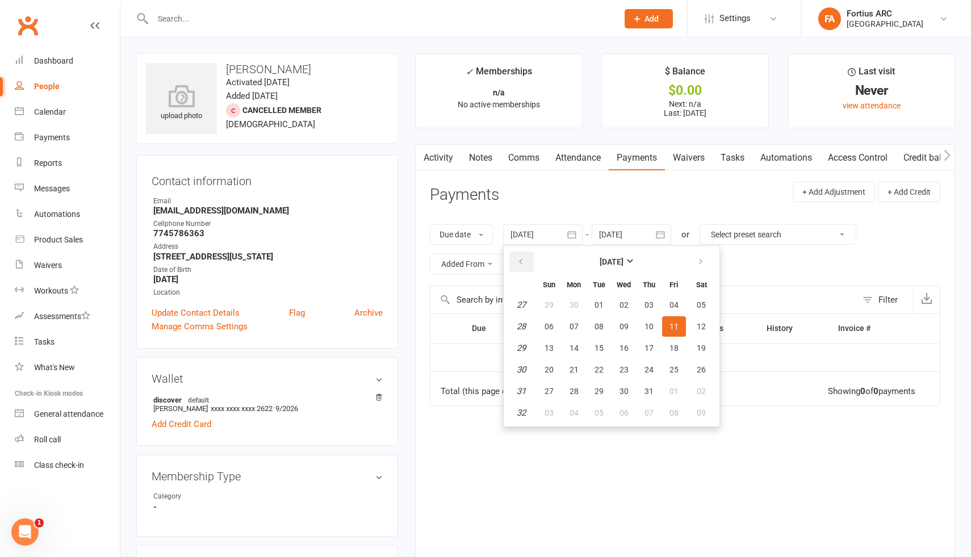
click at [523, 265] on icon "button" at bounding box center [521, 261] width 8 height 9
click at [603, 303] on span "01" at bounding box center [598, 304] width 9 height 9
type input "[DATE]"
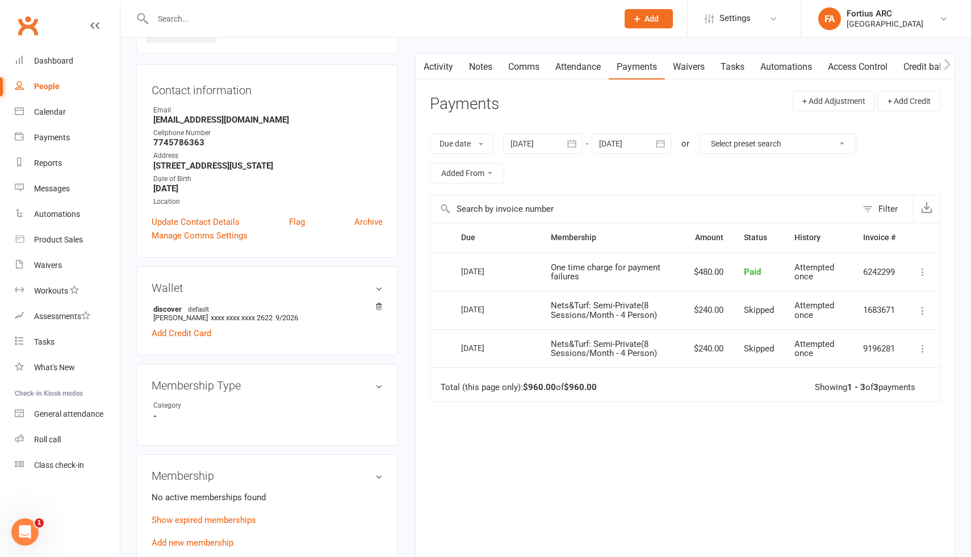
scroll to position [92, 0]
